Goal: Find specific page/section: Find specific page/section

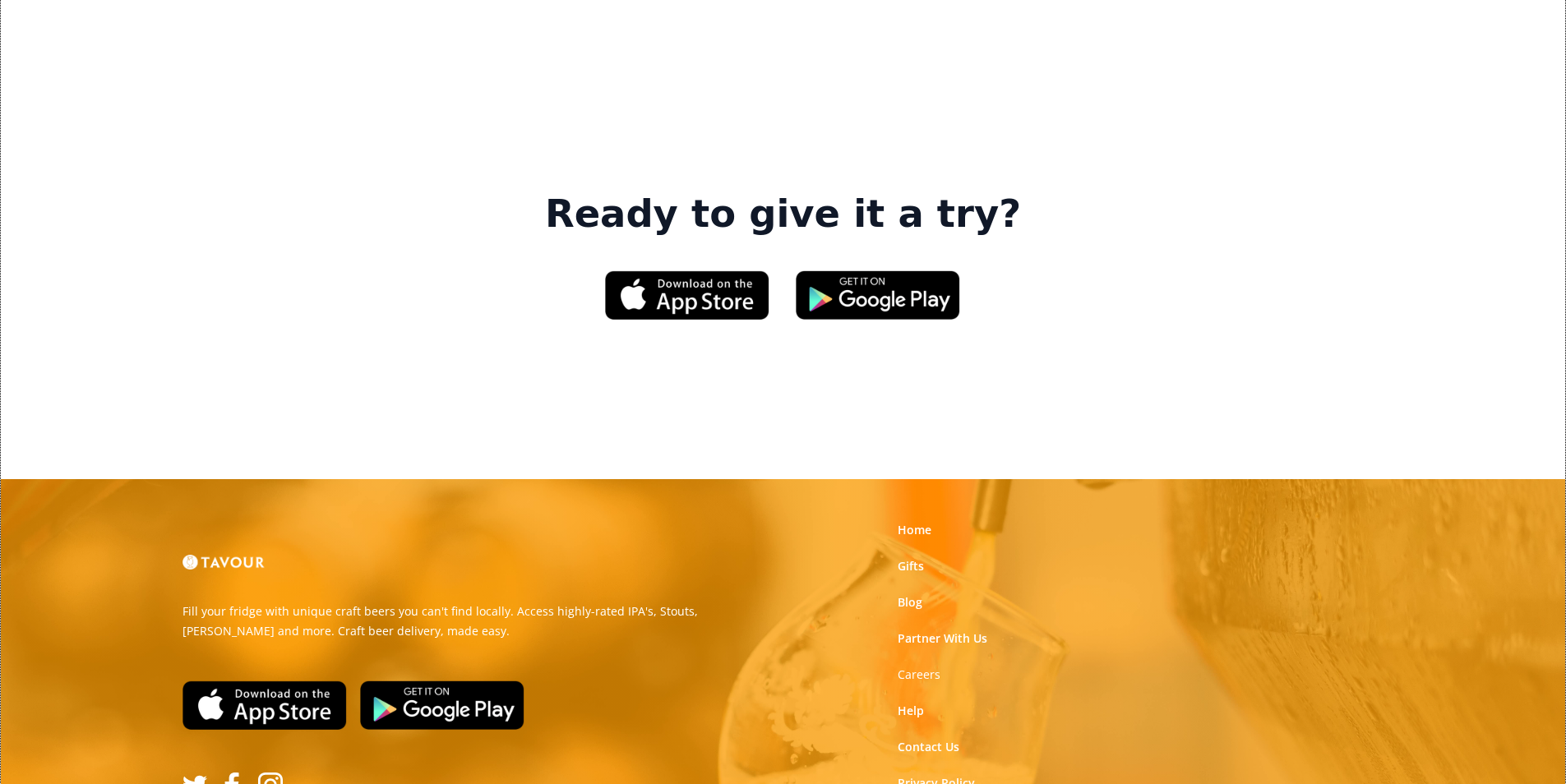
scroll to position [2486, 0]
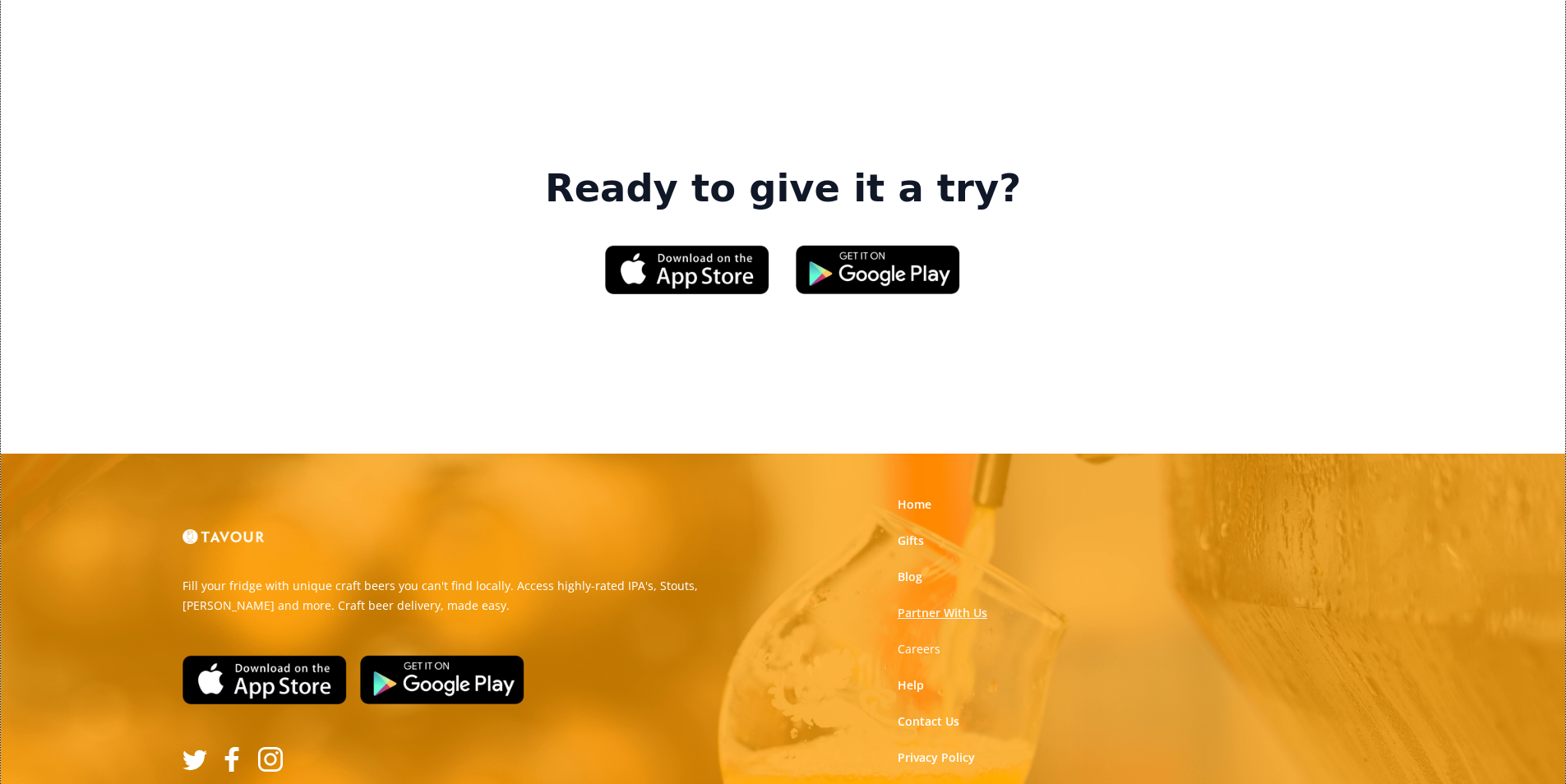
click at [960, 604] on link "Partner With Us" at bounding box center [942, 612] width 89 height 17
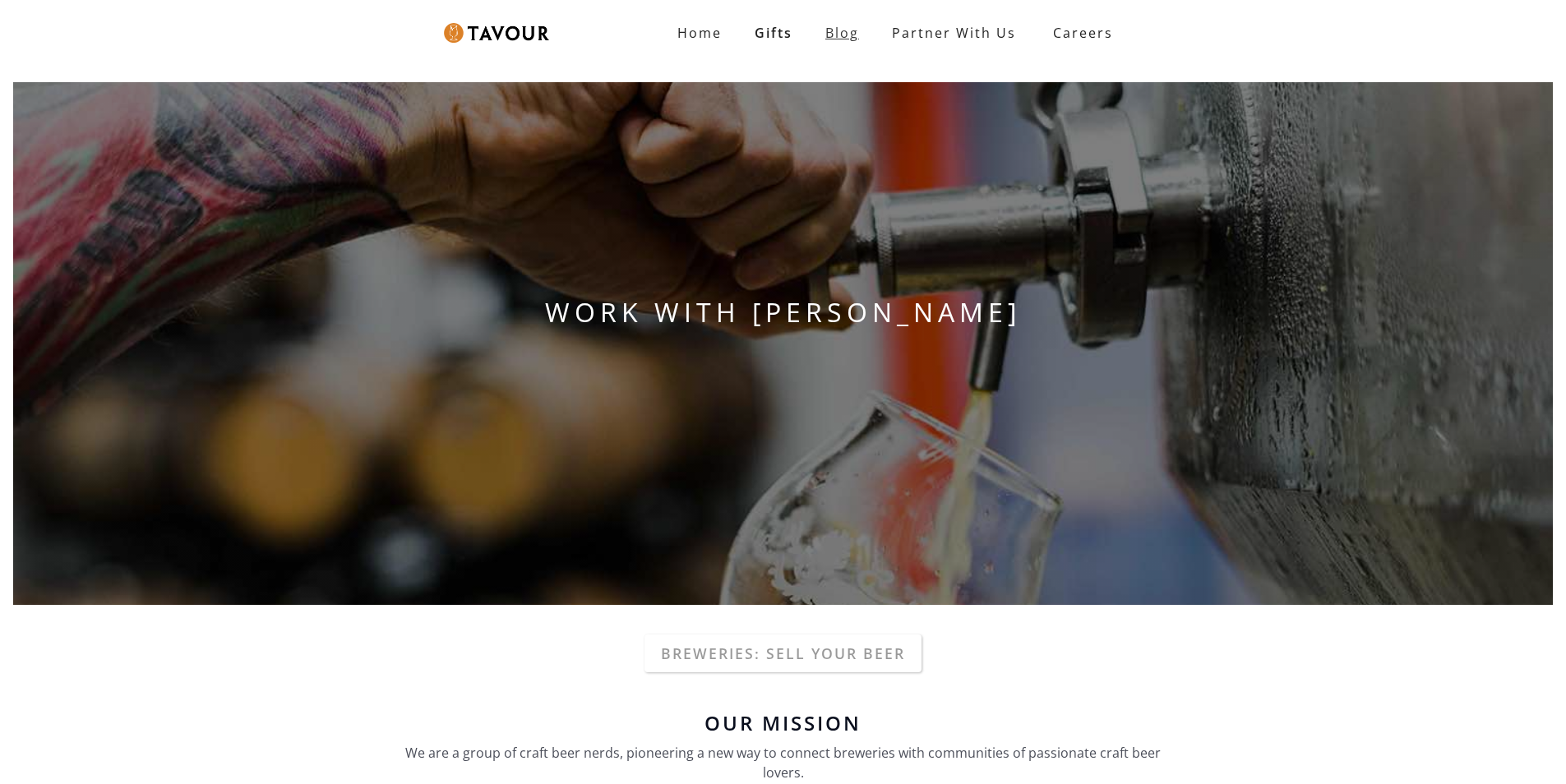
click at [846, 25] on link "Blog" at bounding box center [842, 32] width 67 height 32
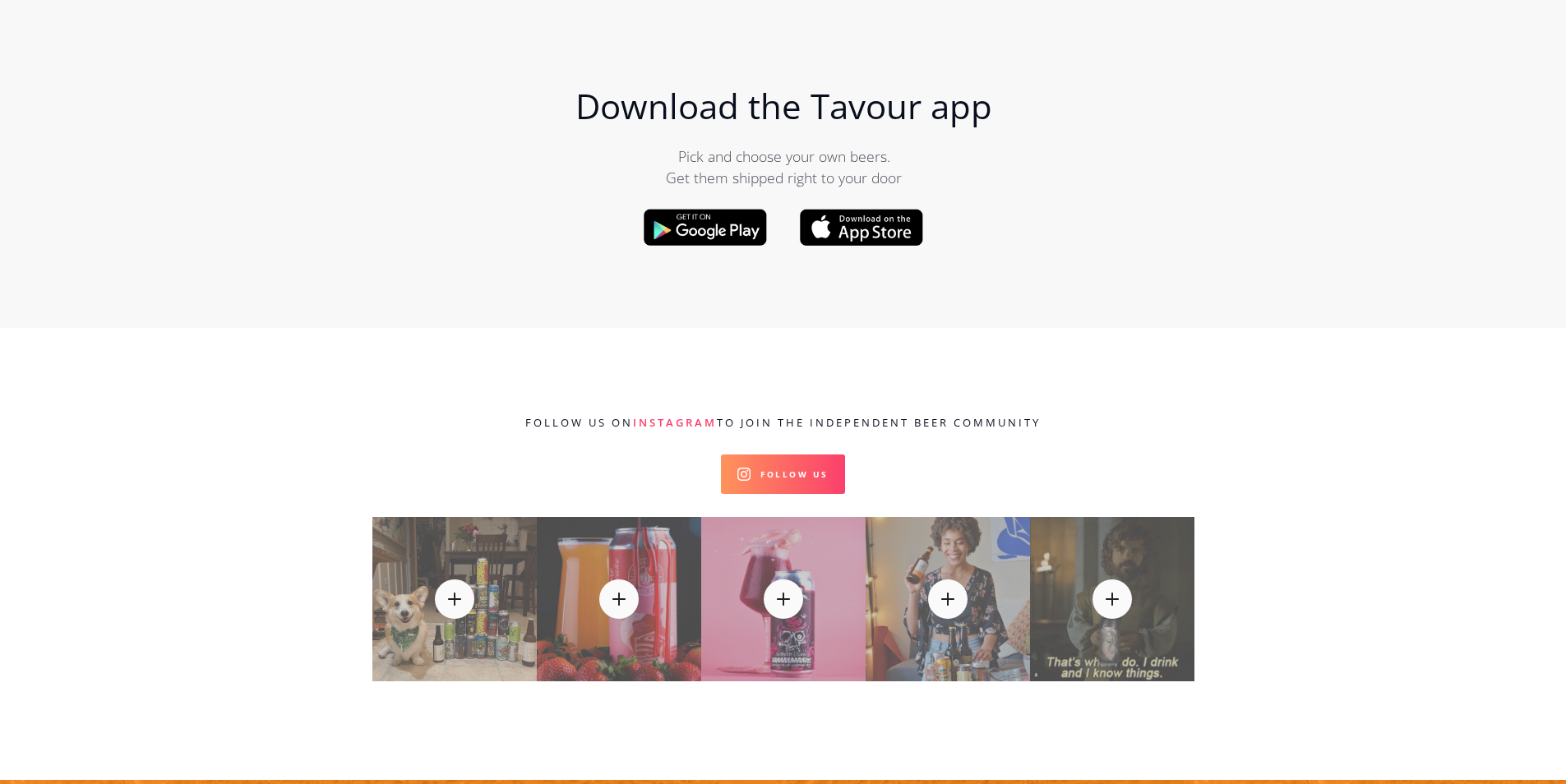
scroll to position [17742, 0]
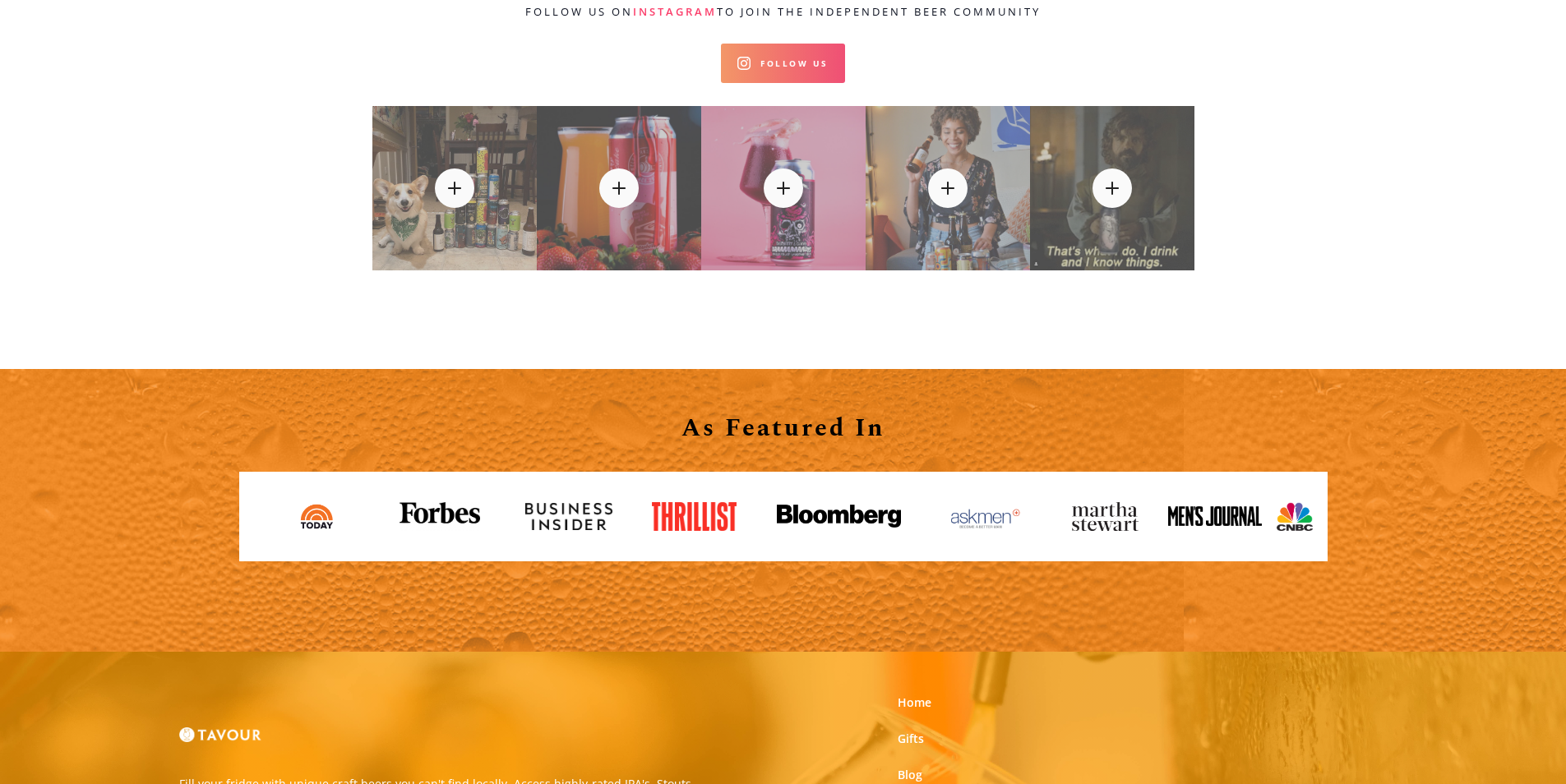
click at [835, 43] on link "Follow Us" at bounding box center [783, 63] width 124 height 39
